Goal: Entertainment & Leisure: Consume media (video, audio)

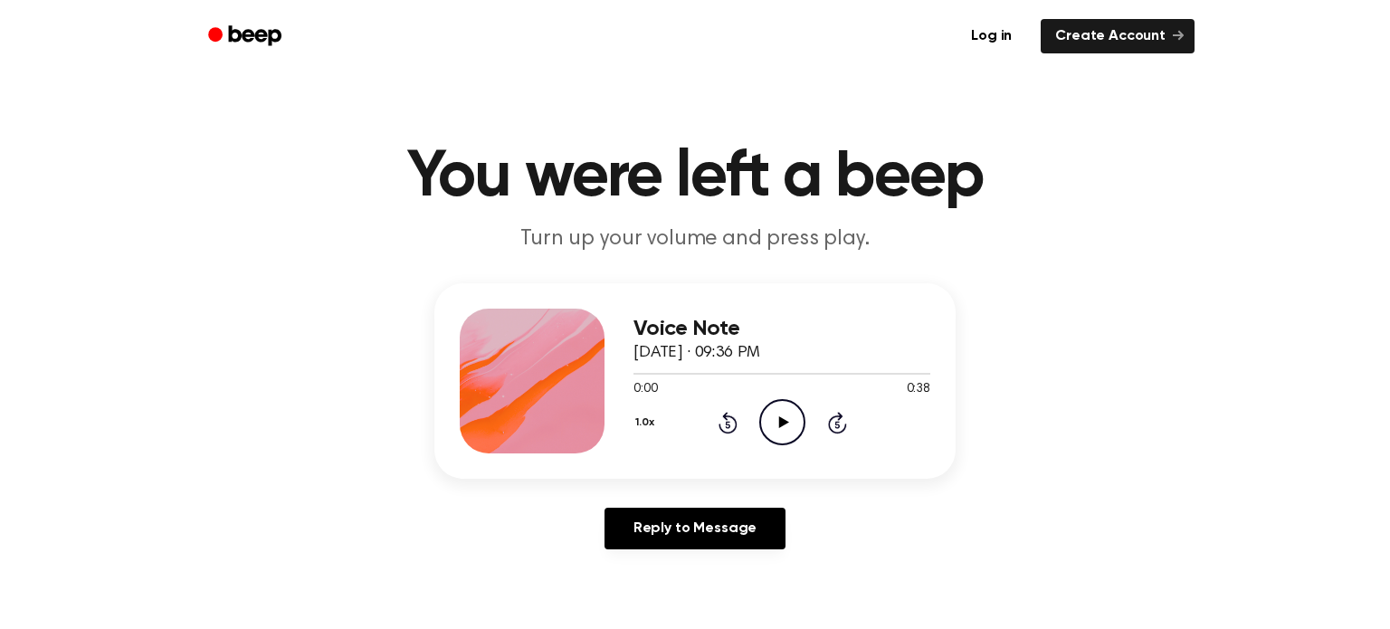
click at [777, 423] on icon "Play Audio" at bounding box center [782, 422] width 46 height 46
click at [741, 419] on div "1.0x Rewind 5 seconds Pause Audio Skip 5 seconds" at bounding box center [782, 422] width 297 height 46
click at [727, 421] on icon at bounding box center [728, 423] width 19 height 22
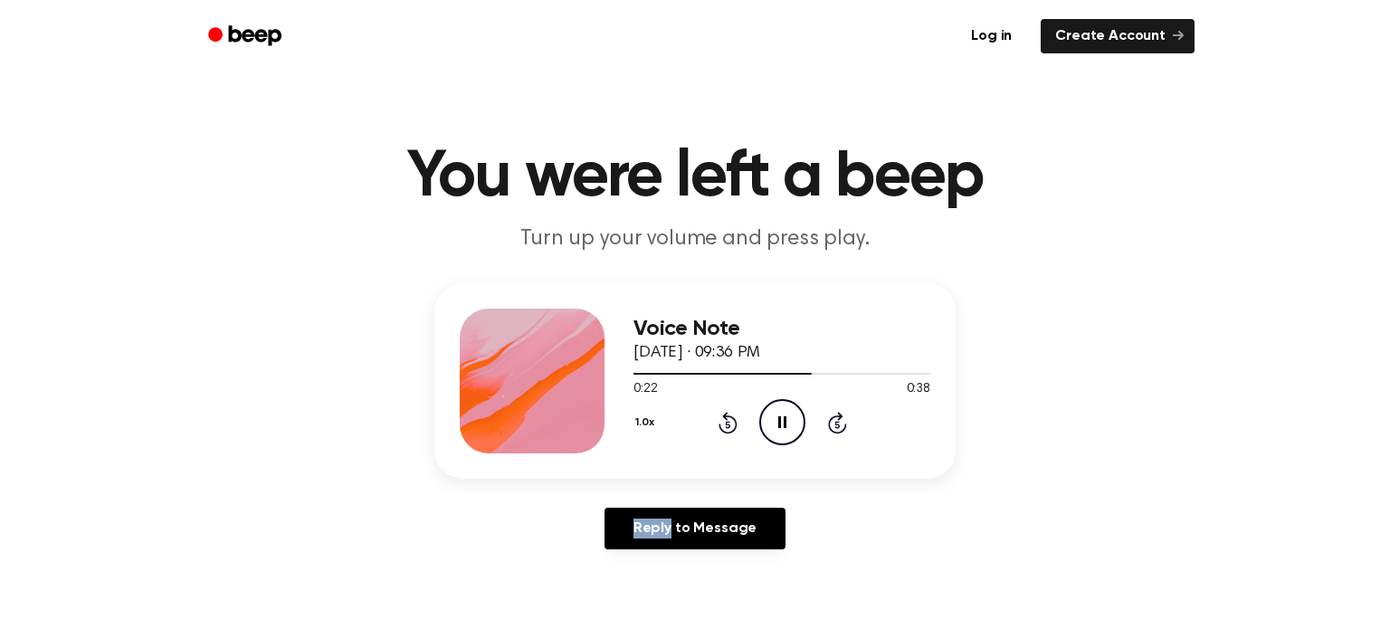
click at [727, 421] on icon at bounding box center [728, 423] width 19 height 22
click at [786, 425] on icon "Play Audio" at bounding box center [782, 422] width 46 height 46
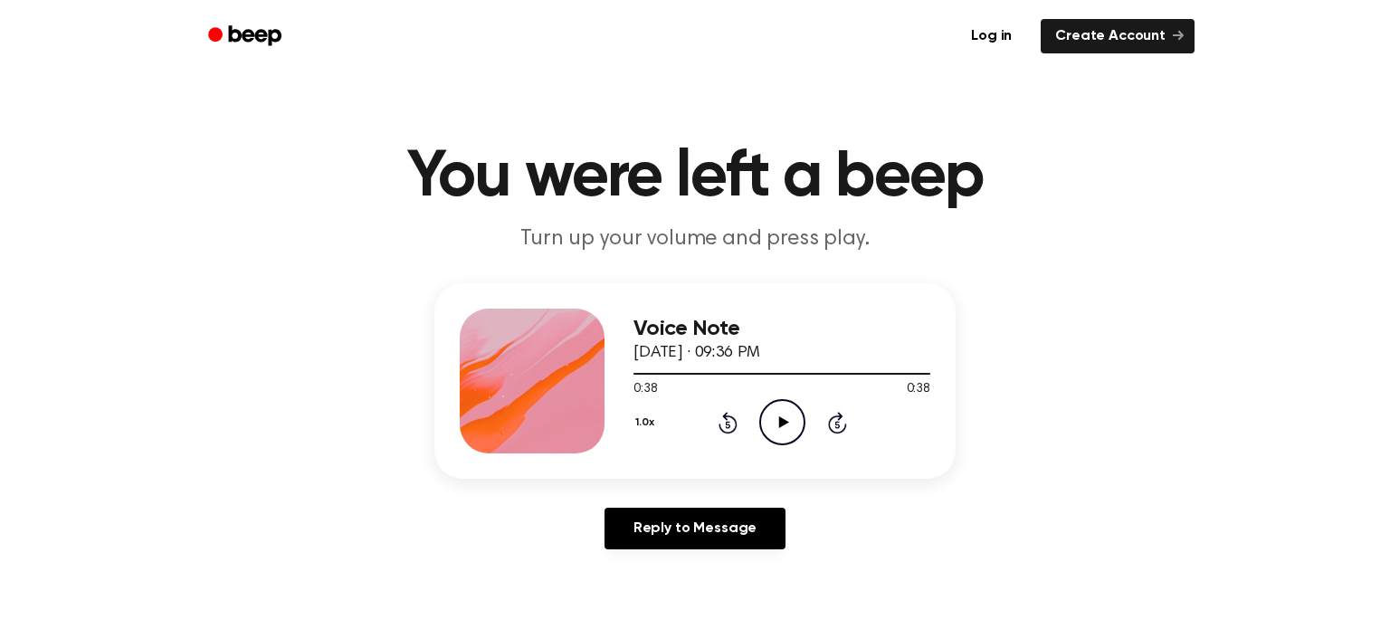
click at [763, 419] on icon "Play Audio" at bounding box center [782, 422] width 46 height 46
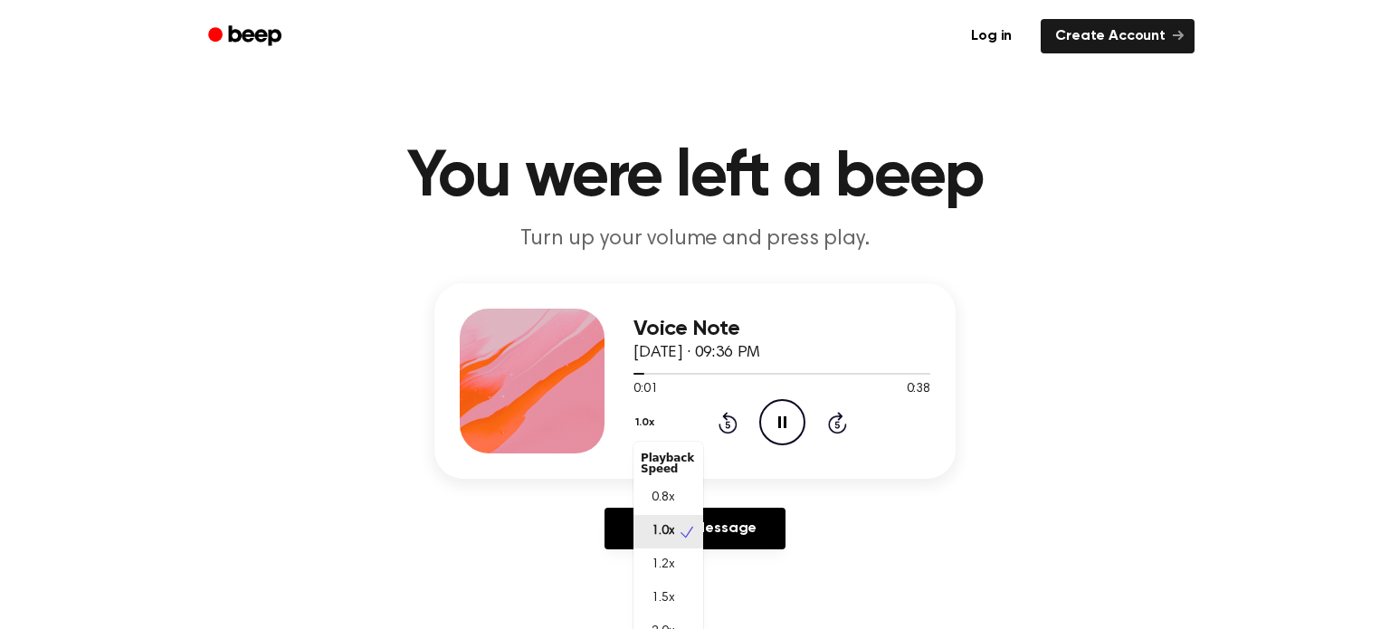
click at [642, 420] on button "1.0x" at bounding box center [647, 422] width 27 height 31
click at [788, 477] on div "Voice Note September 9, 2025 · 09:36 PM 0:03 0:38 Your browser does not support…" at bounding box center [694, 381] width 521 height 196
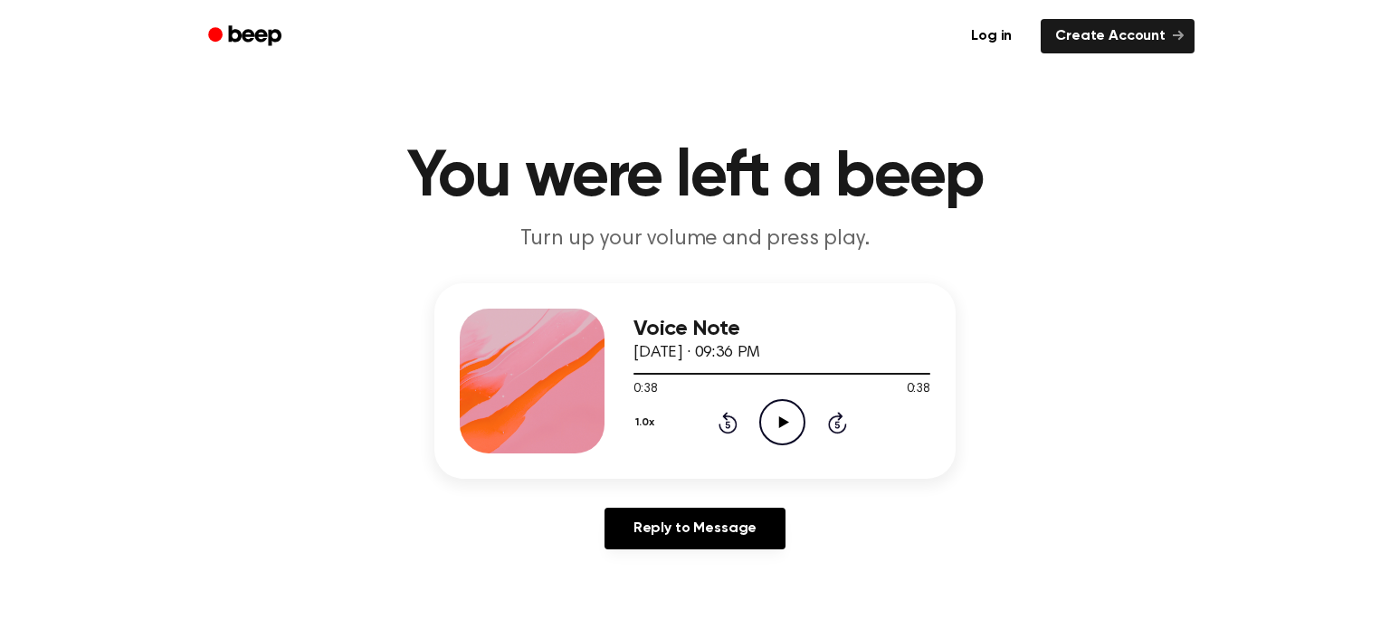
click at [788, 441] on icon "Play Audio" at bounding box center [782, 422] width 46 height 46
click at [669, 370] on div at bounding box center [782, 373] width 297 height 14
click at [893, 368] on div at bounding box center [782, 373] width 297 height 14
click at [779, 416] on icon "Play Audio" at bounding box center [782, 422] width 46 height 46
click at [857, 375] on div at bounding box center [772, 374] width 276 height 2
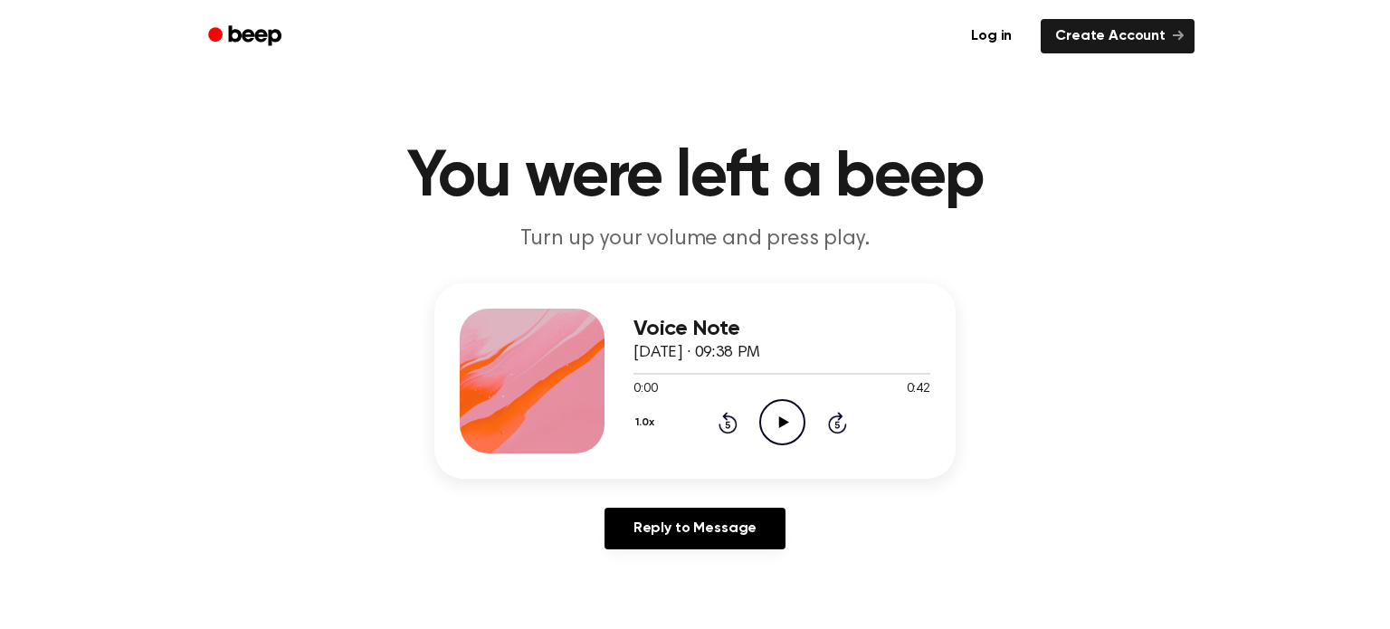
click at [774, 406] on icon "Play Audio" at bounding box center [782, 422] width 46 height 46
click at [769, 435] on icon "Play Audio" at bounding box center [782, 422] width 46 height 46
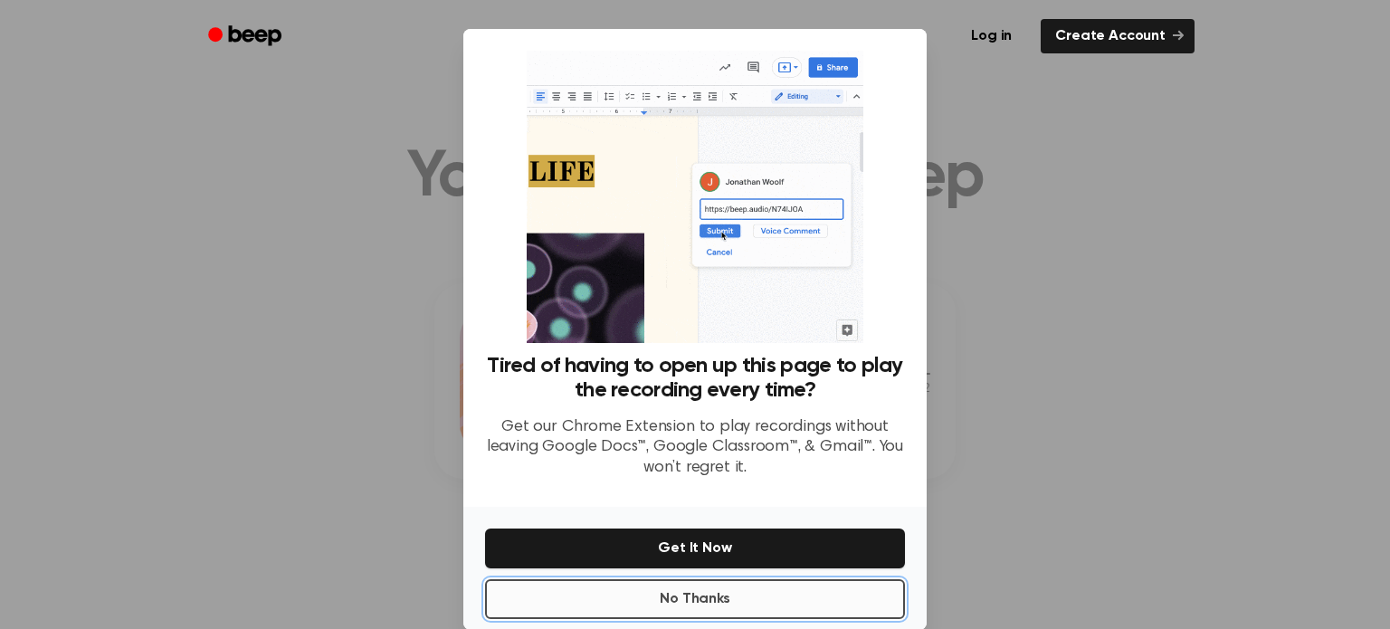
click at [721, 597] on button "No Thanks" at bounding box center [695, 599] width 420 height 40
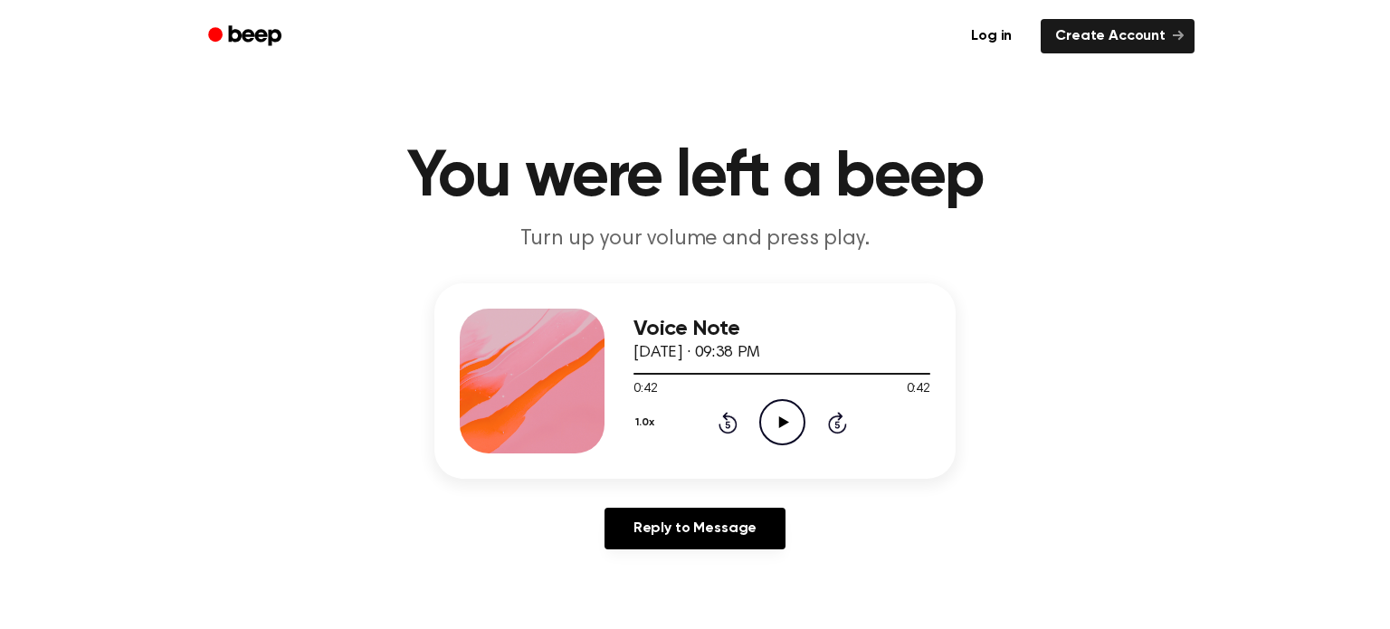
click at [790, 406] on icon "Play Audio" at bounding box center [782, 422] width 46 height 46
click at [770, 415] on icon "Play Audio" at bounding box center [782, 422] width 46 height 46
click at [730, 368] on div at bounding box center [782, 373] width 297 height 14
click at [686, 377] on div at bounding box center [782, 373] width 297 height 14
click at [673, 371] on div at bounding box center [782, 373] width 297 height 14
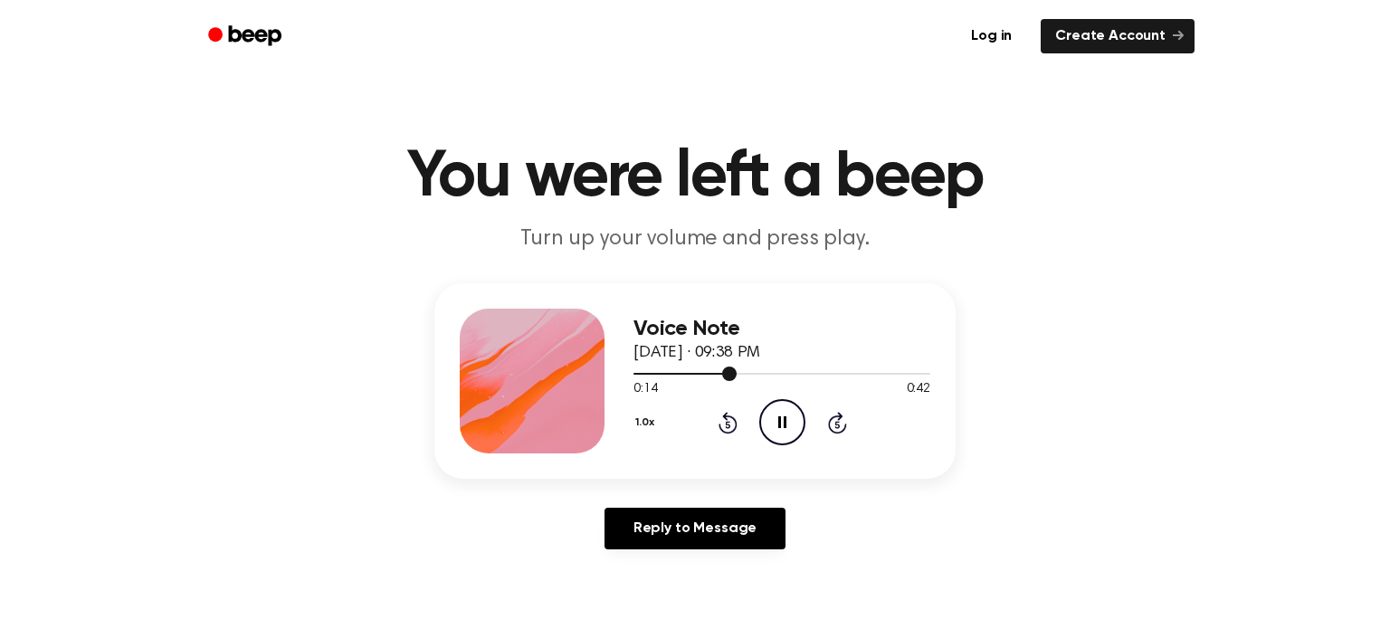
click at [664, 374] on div at bounding box center [685, 374] width 103 height 2
click at [823, 373] on div at bounding box center [766, 374] width 265 height 2
click at [797, 434] on icon "Play Audio" at bounding box center [782, 422] width 46 height 46
click at [833, 374] on div at bounding box center [782, 374] width 297 height 2
click at [791, 416] on icon "Pause Audio" at bounding box center [782, 422] width 46 height 46
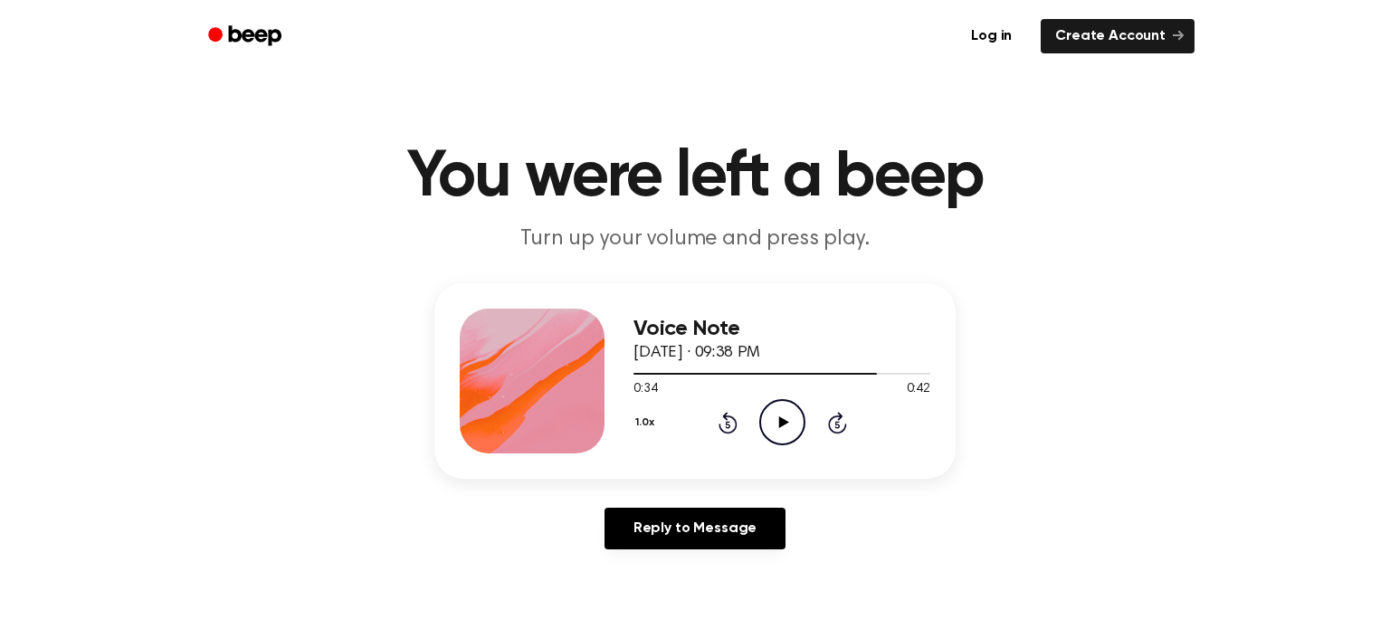
click at [770, 429] on icon "Play Audio" at bounding box center [782, 422] width 46 height 46
click at [770, 429] on icon "Pause Audio" at bounding box center [782, 422] width 46 height 46
click at [864, 371] on div at bounding box center [782, 373] width 297 height 14
click at [784, 431] on icon "Play Audio" at bounding box center [782, 422] width 46 height 46
click at [784, 428] on icon "Pause Audio" at bounding box center [782, 422] width 46 height 46
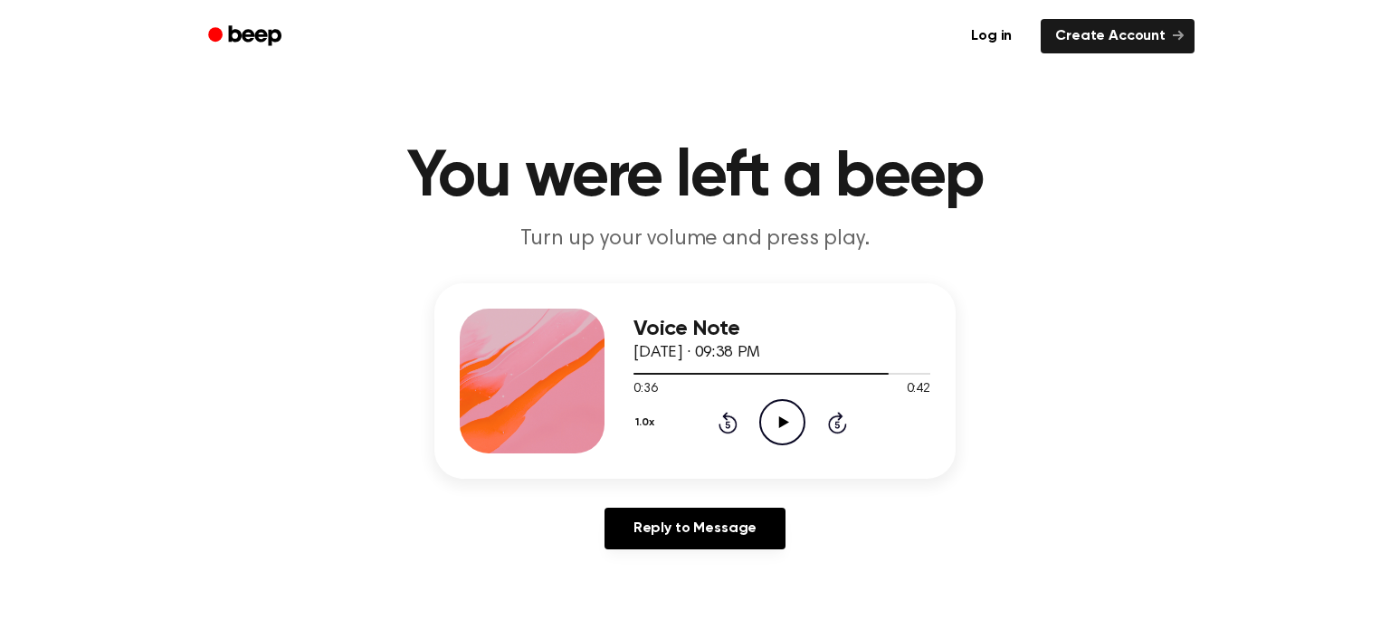
click at [771, 423] on icon "Play Audio" at bounding box center [782, 422] width 46 height 46
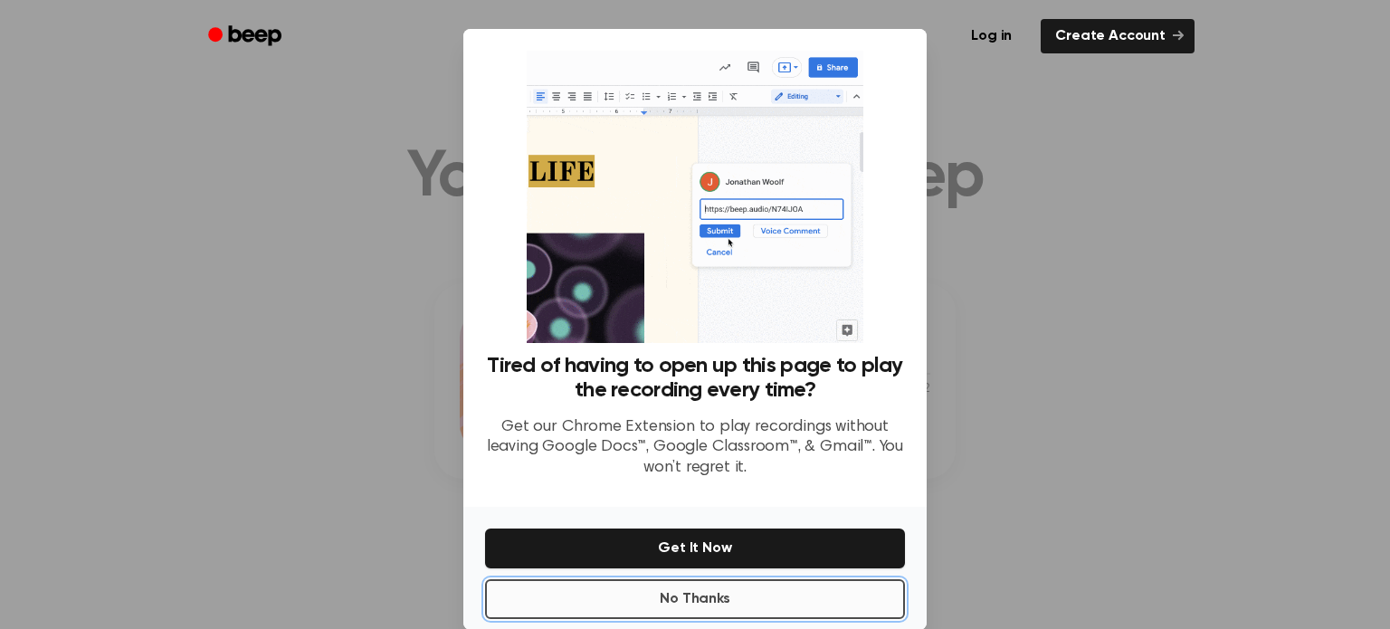
click at [769, 579] on button "No Thanks" at bounding box center [695, 599] width 420 height 40
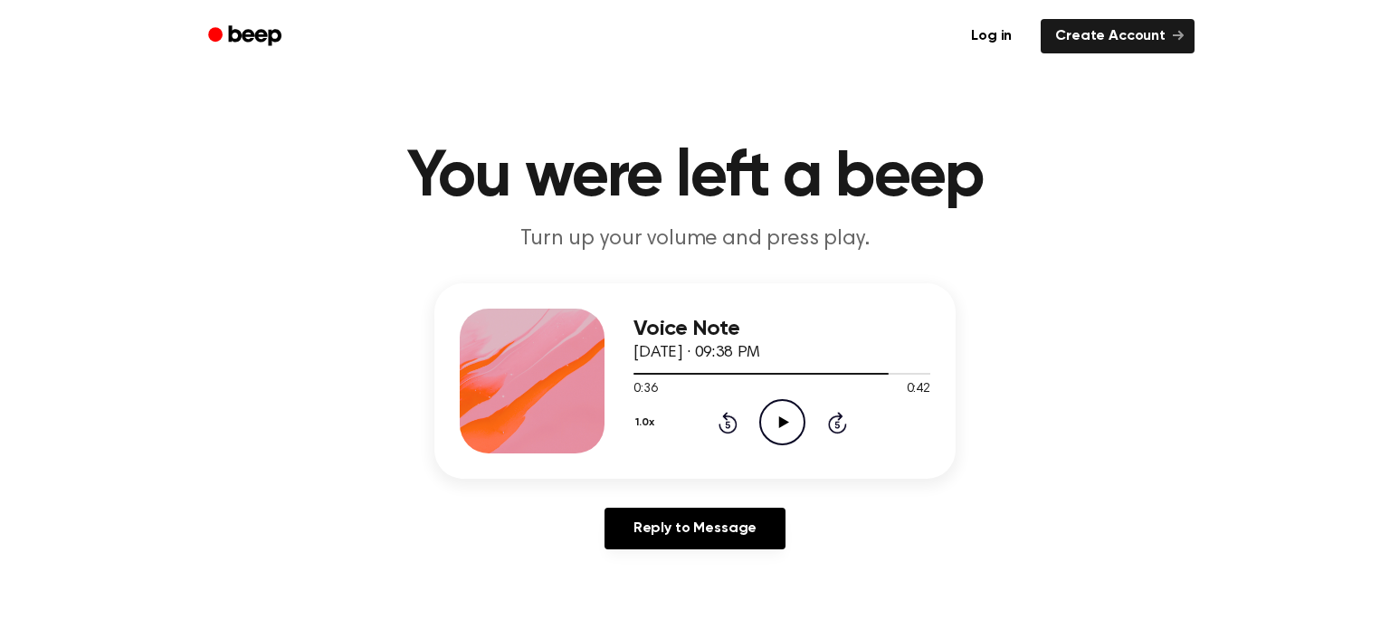
click at [789, 430] on icon "Play Audio" at bounding box center [782, 422] width 46 height 46
click at [789, 430] on icon "Pause Audio" at bounding box center [782, 422] width 46 height 46
click at [766, 407] on circle at bounding box center [782, 422] width 44 height 44
click at [773, 433] on icon "Pause Audio" at bounding box center [782, 422] width 46 height 46
click at [769, 423] on icon "Play Audio" at bounding box center [782, 422] width 46 height 46
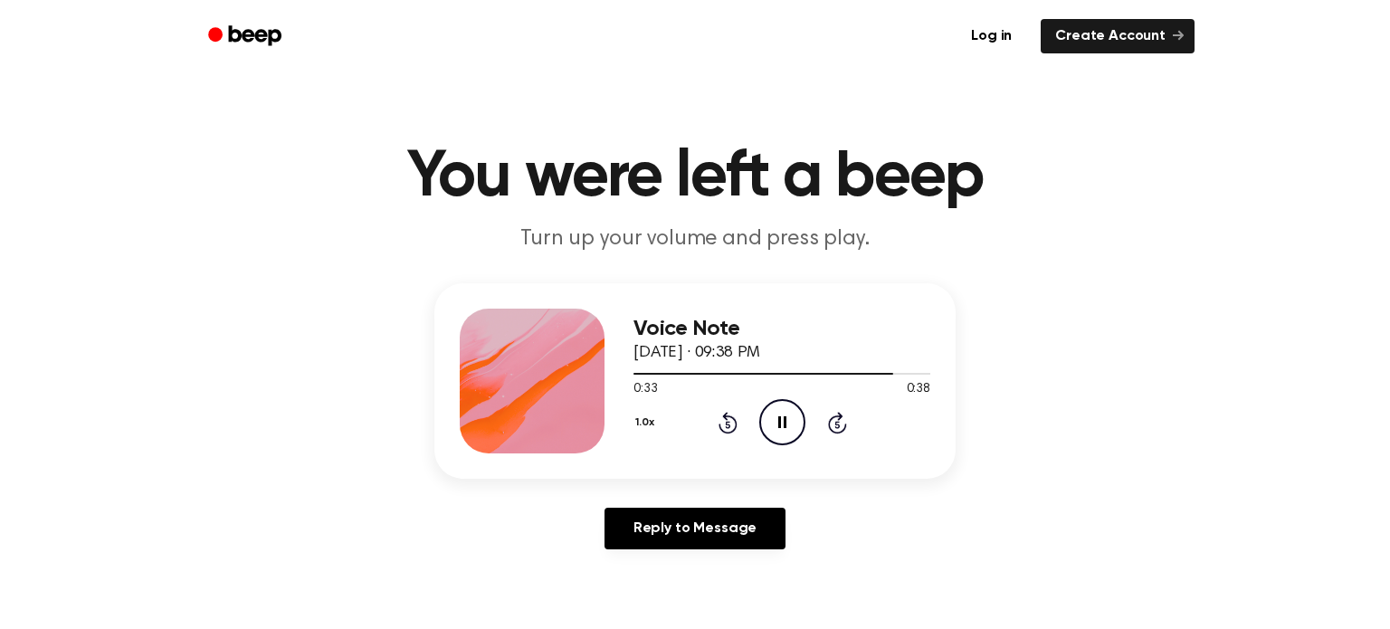
click at [770, 419] on icon "Pause Audio" at bounding box center [782, 422] width 46 height 46
click at [778, 412] on icon "Play Audio" at bounding box center [782, 422] width 46 height 46
click at [646, 375] on div at bounding box center [766, 374] width 265 height 2
click at [779, 420] on icon at bounding box center [782, 422] width 8 height 12
click at [715, 373] on div at bounding box center [686, 374] width 105 height 2
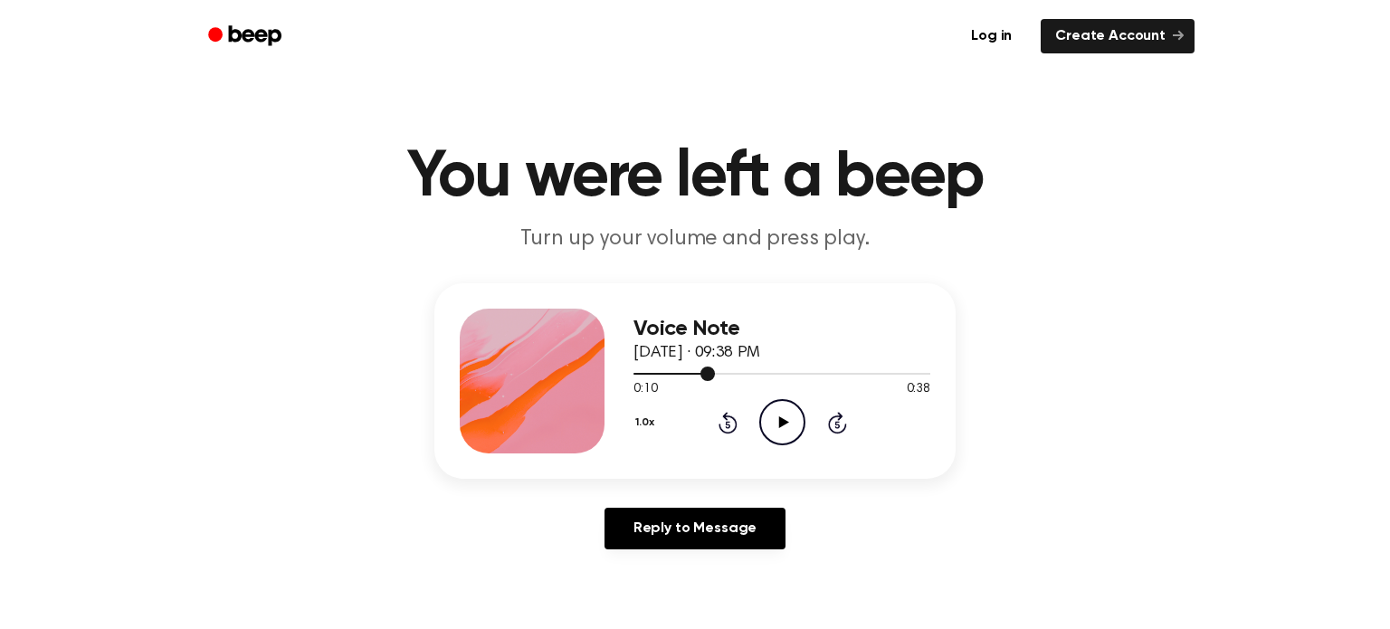
click at [694, 377] on div at bounding box center [782, 373] width 297 height 14
click at [778, 406] on icon "Play Audio" at bounding box center [782, 422] width 46 height 46
click at [651, 363] on div "Voice Note September 9, 2025 · 09:38 PM" at bounding box center [782, 341] width 297 height 49
click at [653, 375] on div at bounding box center [674, 374] width 81 height 2
click at [645, 345] on span "September 9, 2025 · 09:38 PM" at bounding box center [697, 353] width 127 height 16
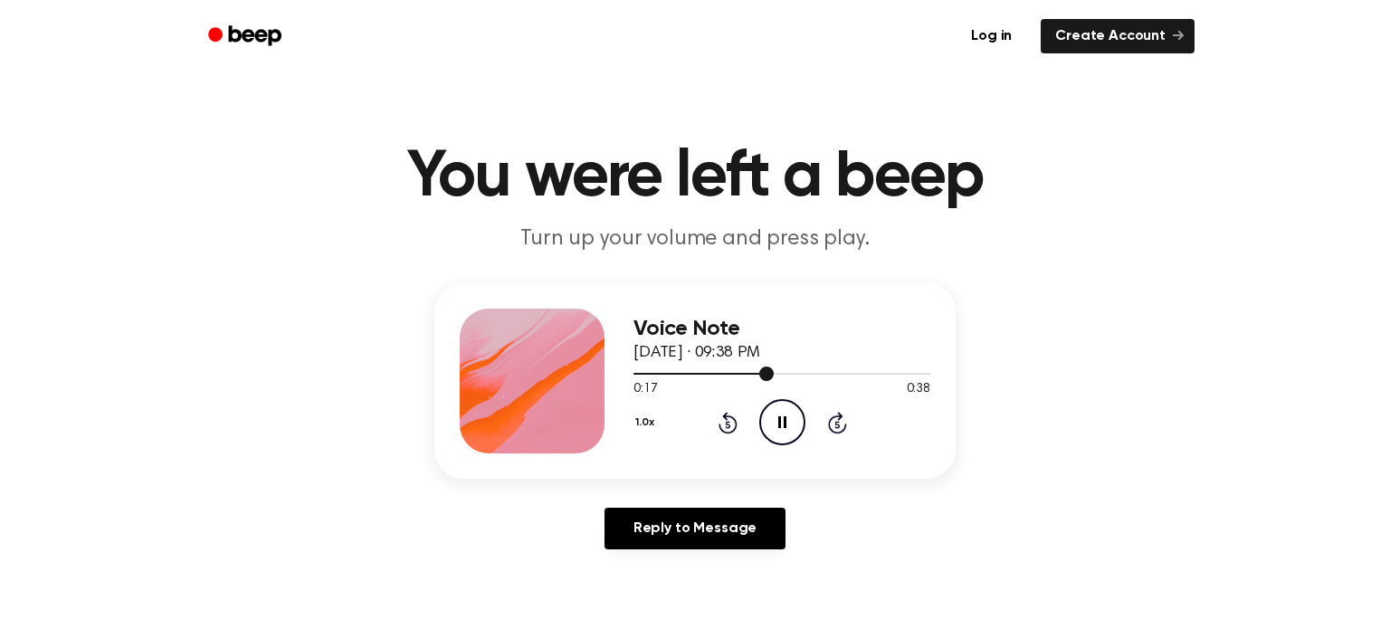
click at [660, 370] on div at bounding box center [782, 373] width 297 height 14
click at [634, 422] on button "1.0x" at bounding box center [647, 422] width 27 height 31
click at [685, 491] on div "0.8x" at bounding box center [669, 498] width 70 height 33
click at [707, 375] on div at bounding box center [782, 373] width 297 height 14
click at [792, 425] on icon "Pause Audio" at bounding box center [782, 422] width 46 height 46
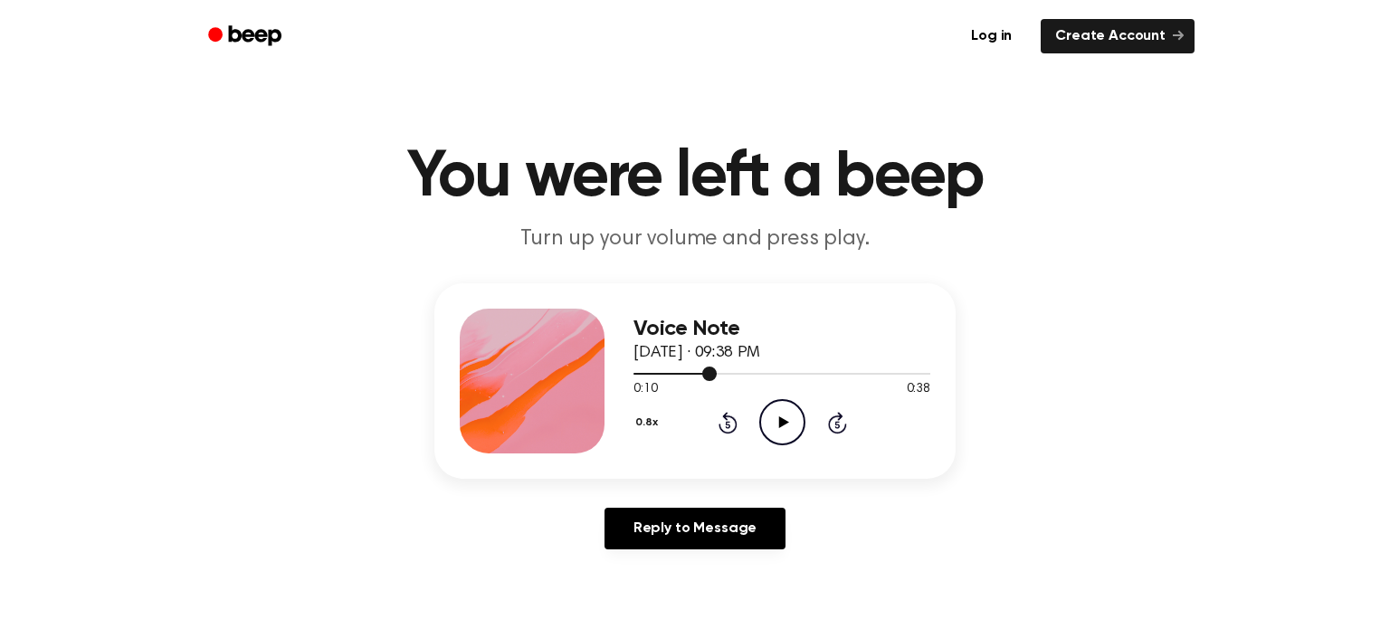
click at [703, 375] on span at bounding box center [709, 374] width 14 height 14
click at [762, 424] on icon "Play Audio" at bounding box center [782, 422] width 46 height 46
click at [763, 422] on icon "Pause Audio" at bounding box center [782, 422] width 46 height 46
click at [766, 432] on icon "Play Audio" at bounding box center [782, 422] width 46 height 46
click at [765, 423] on icon "Pause Audio" at bounding box center [782, 422] width 46 height 46
